Goal: Task Accomplishment & Management: Use online tool/utility

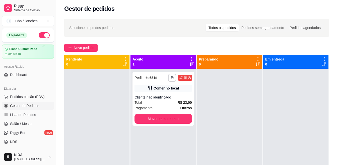
scroll to position [14, 0]
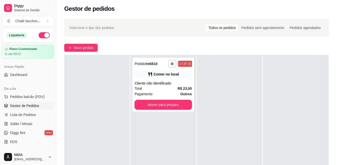
click at [58, 61] on div "**********" at bounding box center [196, 121] width 281 height 211
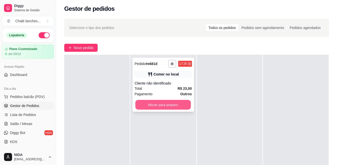
click at [163, 107] on button "Mover para preparo" at bounding box center [162, 105] width 55 height 10
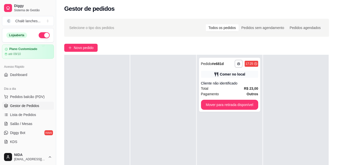
click at [163, 107] on div at bounding box center [162, 137] width 65 height 165
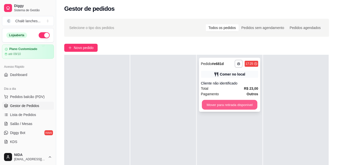
click at [218, 101] on button "Mover para retirada disponível" at bounding box center [229, 105] width 55 height 10
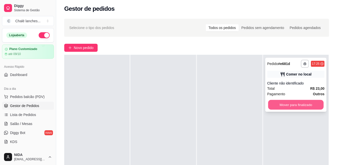
click at [293, 107] on button "Mover para finalizado" at bounding box center [295, 105] width 55 height 10
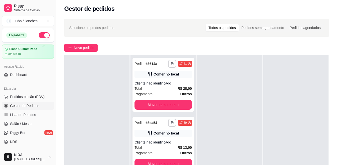
click at [293, 107] on div at bounding box center [295, 137] width 65 height 165
click at [169, 162] on button "Mover para preparo" at bounding box center [162, 164] width 57 height 10
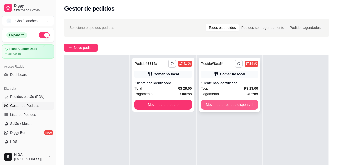
click at [224, 105] on button "Mover para retirada disponível" at bounding box center [229, 105] width 57 height 10
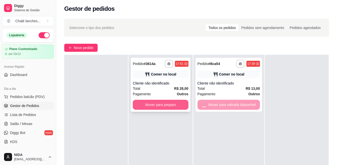
click at [175, 105] on button "Mover para preparo" at bounding box center [160, 105] width 55 height 10
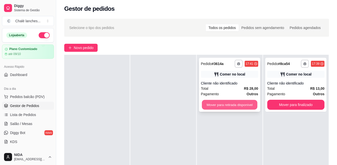
click at [204, 104] on button "Mover para retirada disponível" at bounding box center [229, 105] width 55 height 10
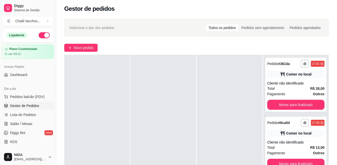
click at [198, 114] on div at bounding box center [229, 137] width 65 height 165
click at [285, 162] on button "Mover para finalizado" at bounding box center [295, 164] width 57 height 10
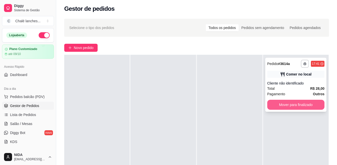
click at [288, 106] on button "Mover para finalizado" at bounding box center [295, 105] width 57 height 10
